Goal: Task Accomplishment & Management: Manage account settings

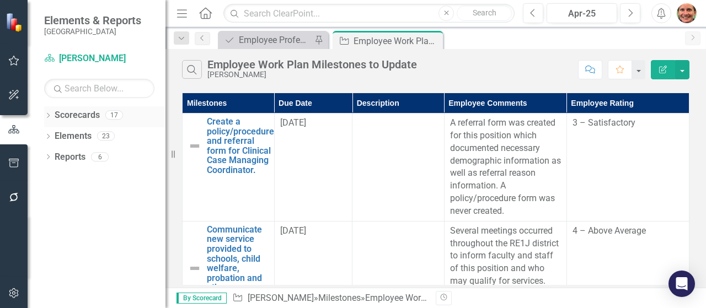
click at [46, 119] on icon "Dropdown" at bounding box center [48, 117] width 8 height 6
click at [55, 134] on icon "Dropdown" at bounding box center [54, 135] width 8 height 7
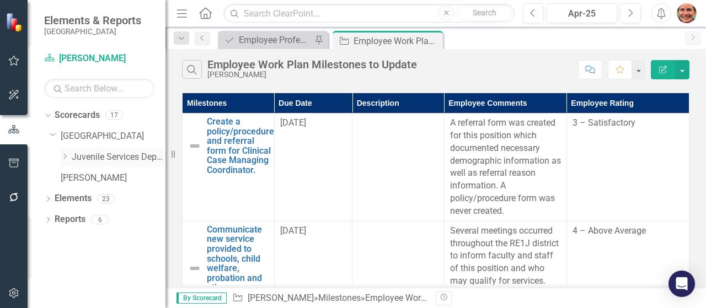
click at [65, 158] on icon at bounding box center [65, 157] width 3 height 6
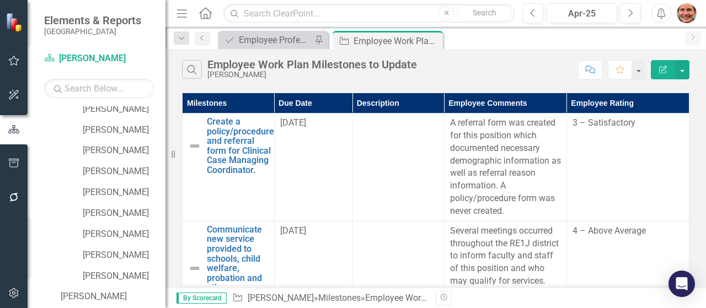
scroll to position [178, 0]
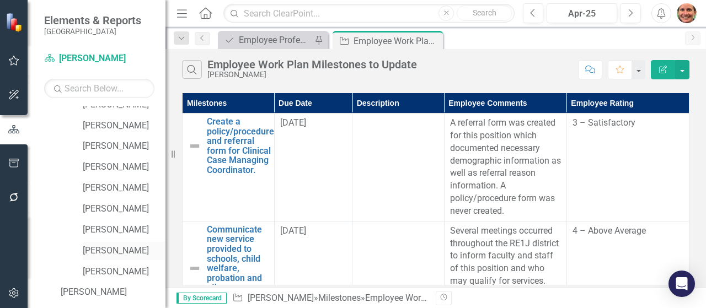
click at [131, 251] on link "[PERSON_NAME]" at bounding box center [124, 251] width 83 height 13
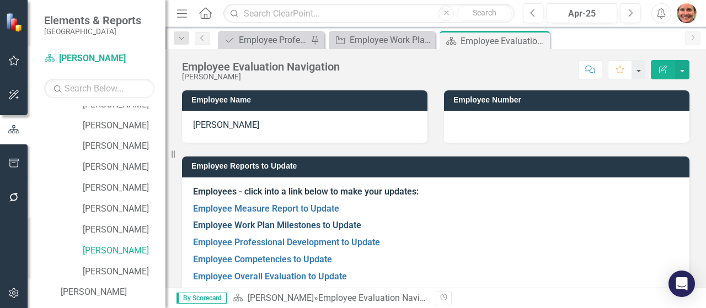
click at [289, 226] on link "Employee Work Plan Milestones to Update" at bounding box center [277, 225] width 168 height 10
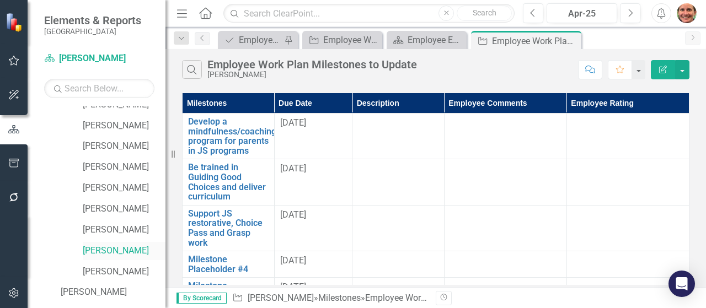
click at [135, 251] on link "[PERSON_NAME]" at bounding box center [124, 251] width 83 height 13
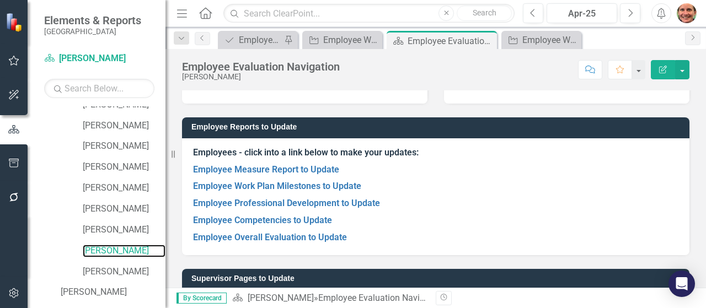
scroll to position [36, 0]
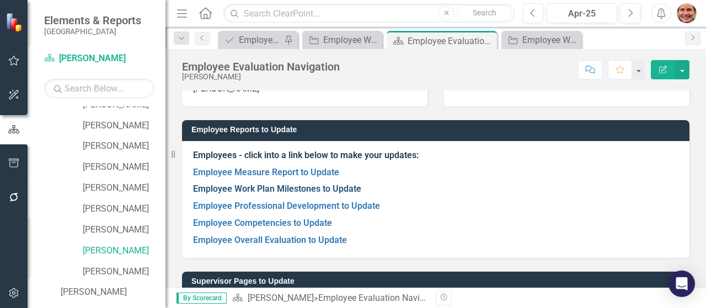
click at [323, 193] on link "Employee Work Plan Milestones to Update" at bounding box center [277, 189] width 168 height 10
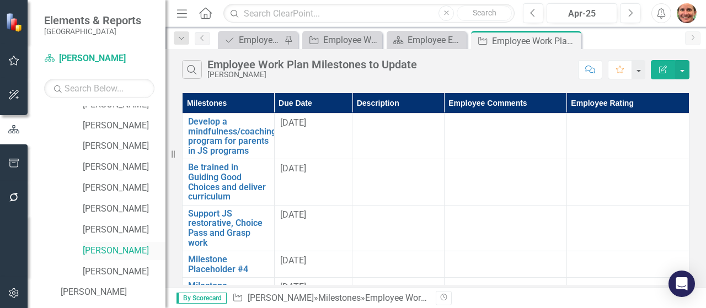
click at [124, 248] on link "[PERSON_NAME]" at bounding box center [124, 251] width 83 height 13
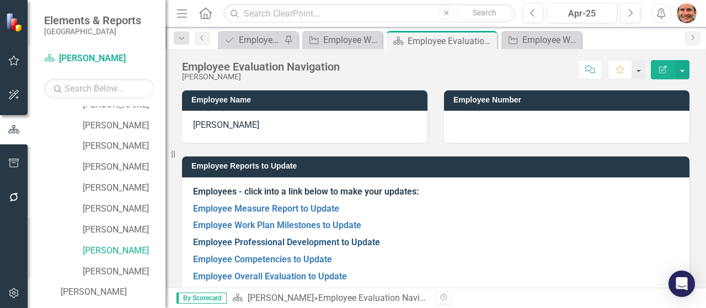
click at [268, 239] on link "Employee Professional Development to Update" at bounding box center [286, 242] width 187 height 10
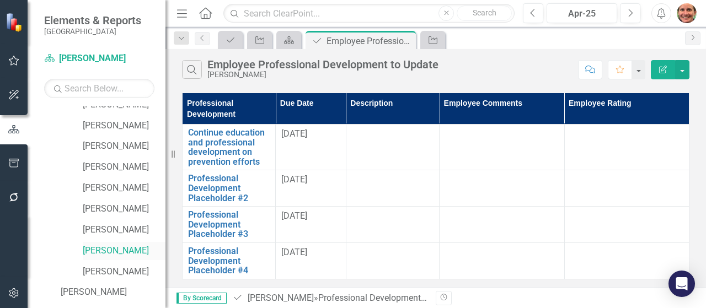
click at [131, 251] on link "[PERSON_NAME]" at bounding box center [124, 251] width 83 height 13
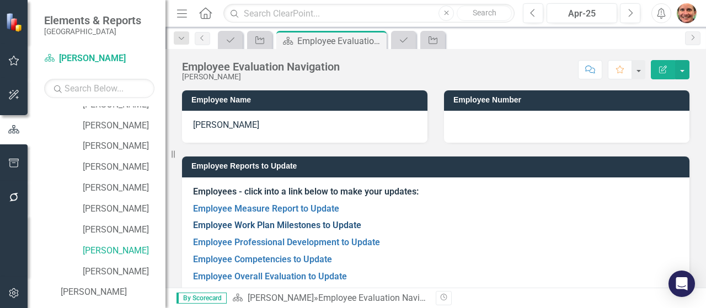
click at [249, 226] on link "Employee Work Plan Milestones to Update" at bounding box center [277, 225] width 168 height 10
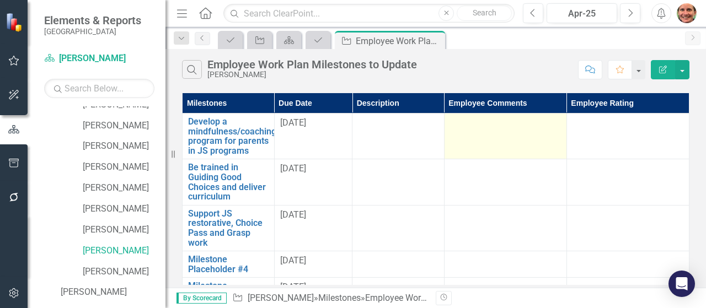
click at [479, 141] on td at bounding box center [505, 137] width 122 height 46
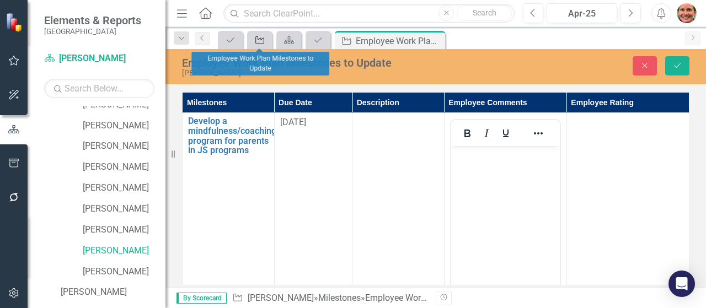
click at [255, 34] on div "Milestone" at bounding box center [257, 40] width 15 height 14
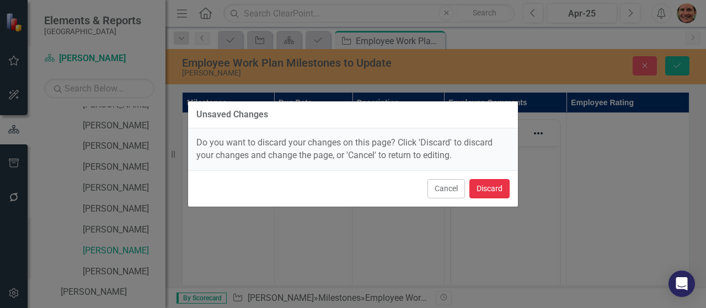
click at [478, 187] on button "Discard" at bounding box center [490, 188] width 40 height 19
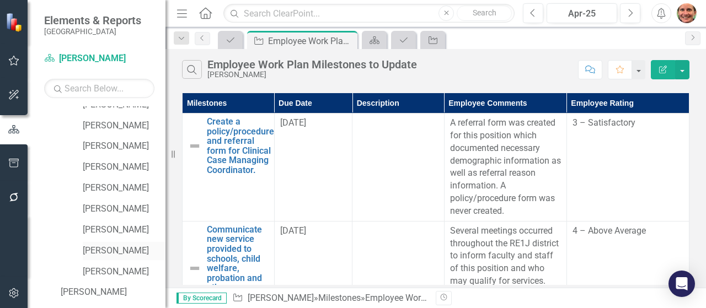
click at [125, 252] on link "[PERSON_NAME]" at bounding box center [124, 251] width 83 height 13
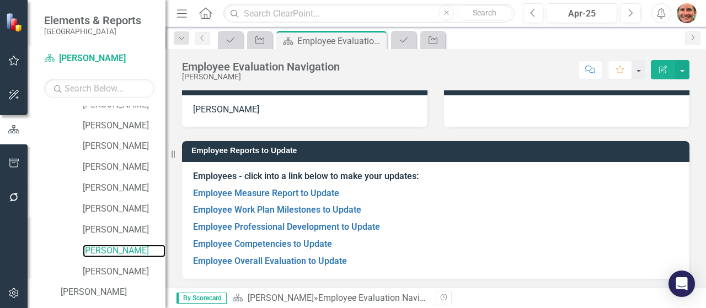
scroll to position [9, 0]
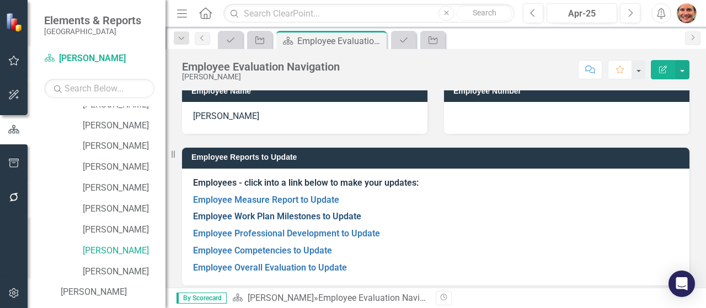
click at [267, 216] on link "Employee Work Plan Milestones to Update" at bounding box center [277, 216] width 168 height 10
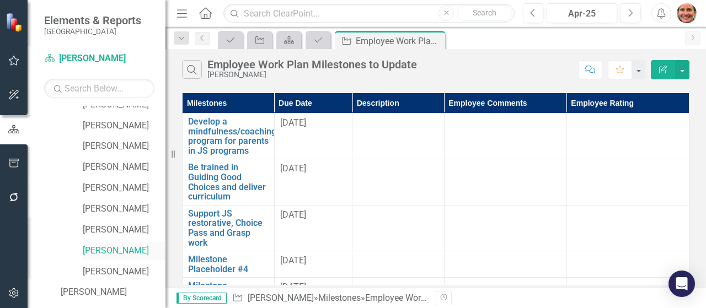
click at [97, 248] on link "[PERSON_NAME]" at bounding box center [124, 251] width 83 height 13
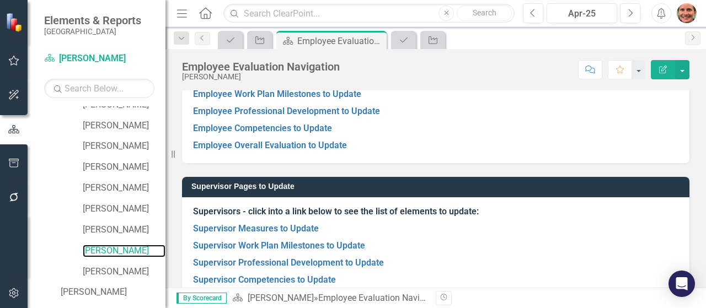
scroll to position [132, 0]
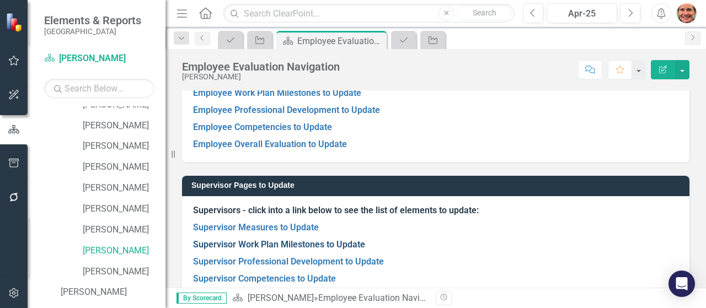
click at [306, 241] on link "Supervisor Work Plan Milestones to Update" at bounding box center [279, 244] width 172 height 10
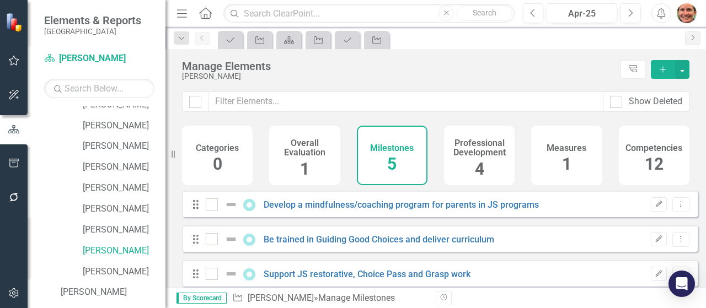
checkbox input "false"
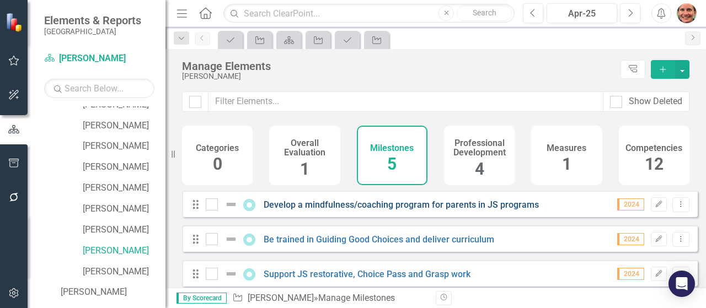
click at [371, 210] on link "Develop a mindfulness/coaching program for parents in JS programs" at bounding box center [401, 205] width 275 height 10
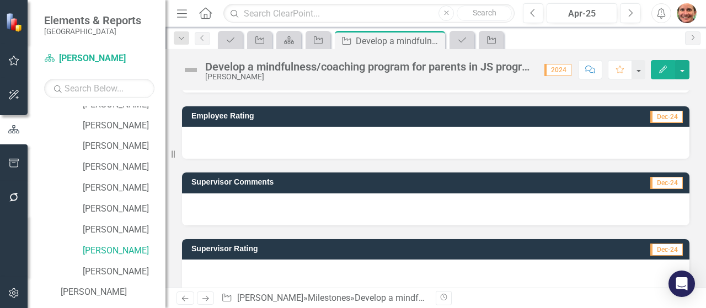
scroll to position [119, 0]
